Goal: Task Accomplishment & Management: Manage account settings

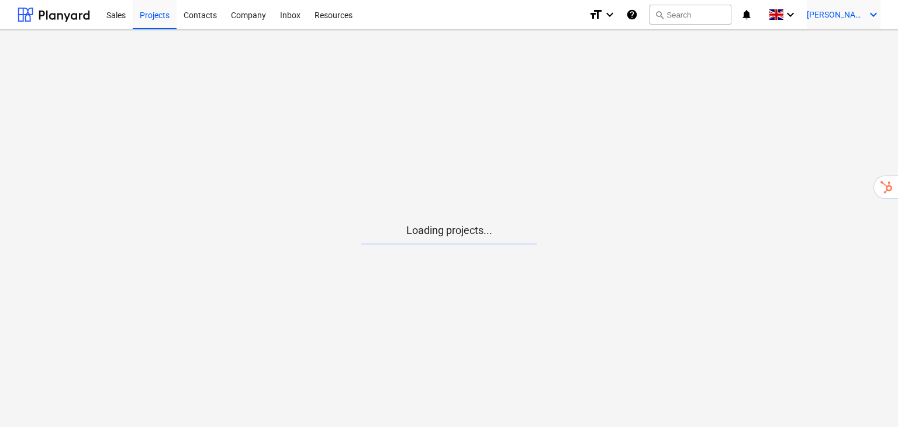
click at [860, 16] on span "[PERSON_NAME]" at bounding box center [836, 14] width 58 height 9
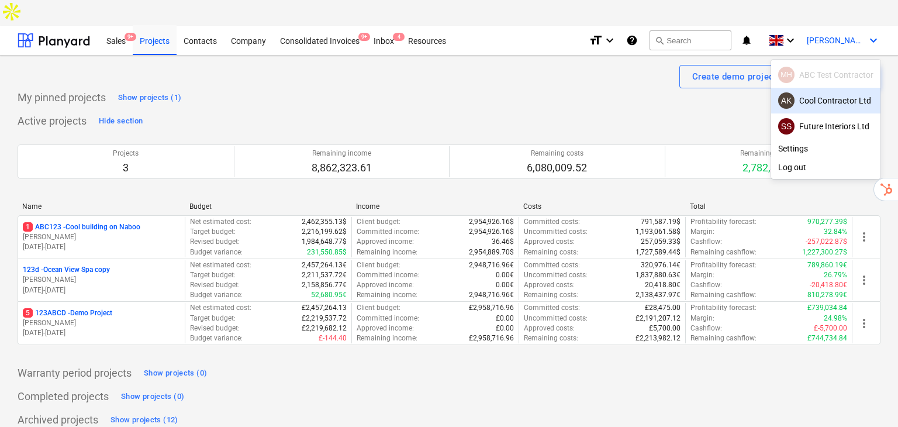
click at [666, 84] on div at bounding box center [449, 213] width 898 height 427
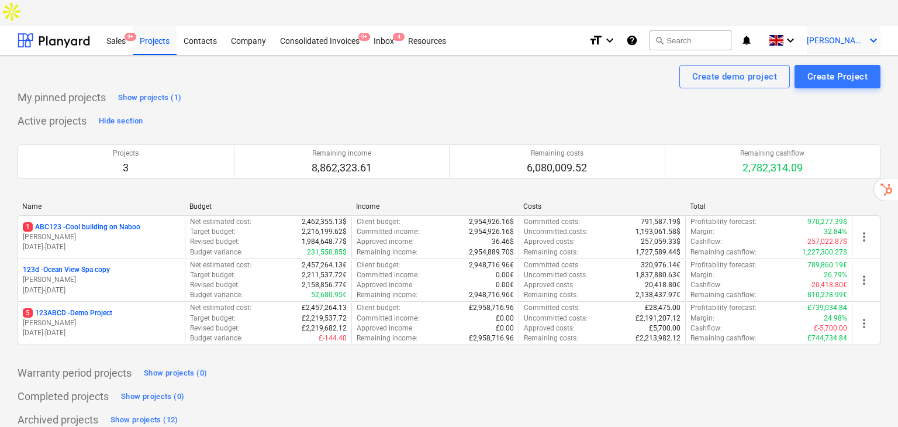
click at [868, 33] on icon "keyboard_arrow_down" at bounding box center [873, 40] width 14 height 14
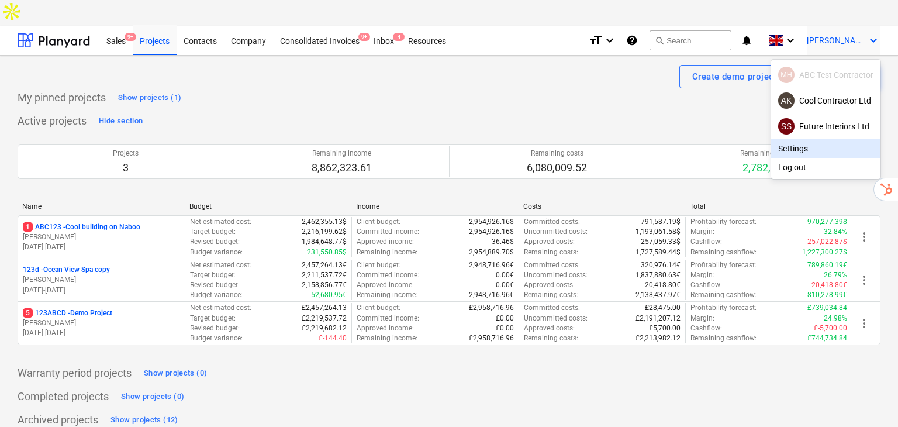
click at [829, 139] on div "Settings" at bounding box center [825, 148] width 109 height 19
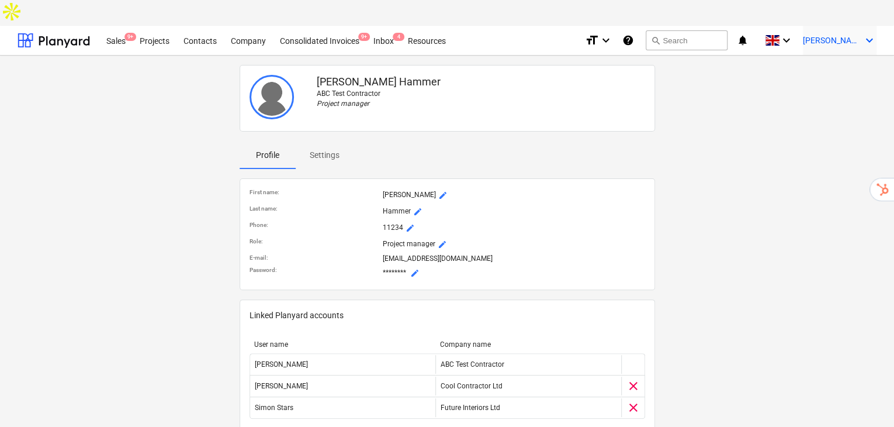
click at [858, 36] on span "[PERSON_NAME]" at bounding box center [832, 40] width 58 height 9
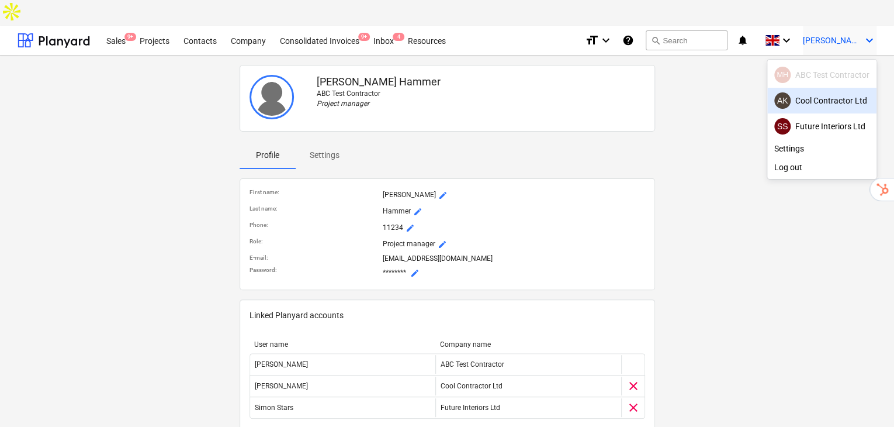
click at [844, 92] on div "AK Cool Contractor Ltd" at bounding box center [822, 100] width 95 height 16
